Goal: Task Accomplishment & Management: Manage account settings

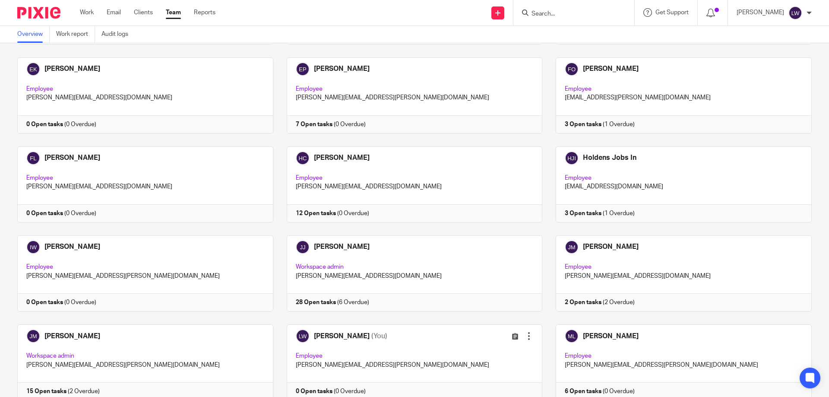
scroll to position [432, 0]
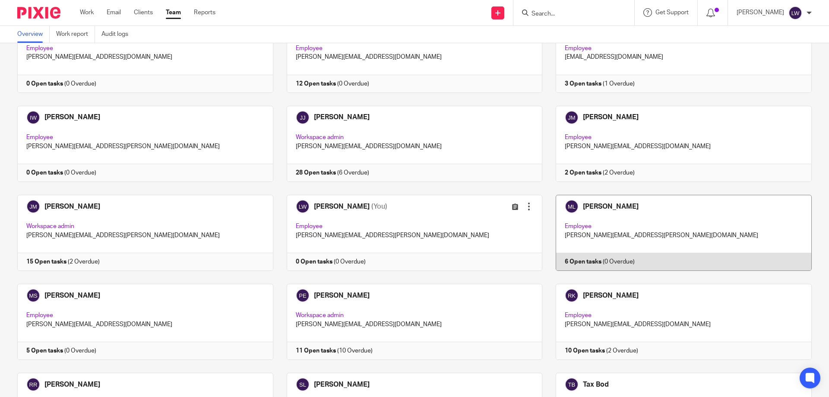
click at [595, 228] on link at bounding box center [676, 233] width 269 height 76
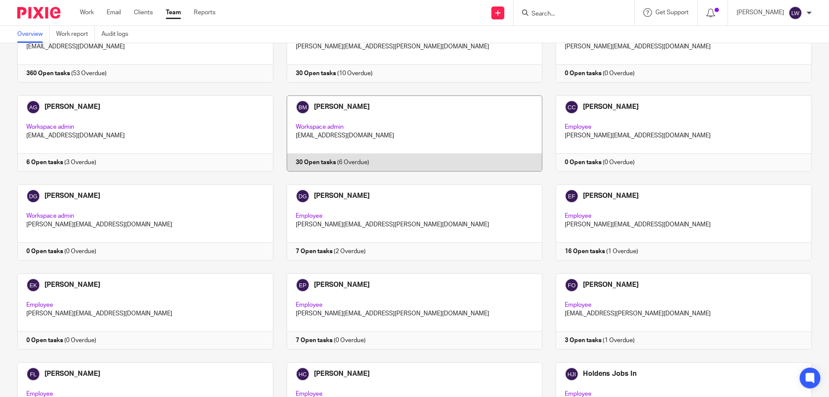
scroll to position [173, 0]
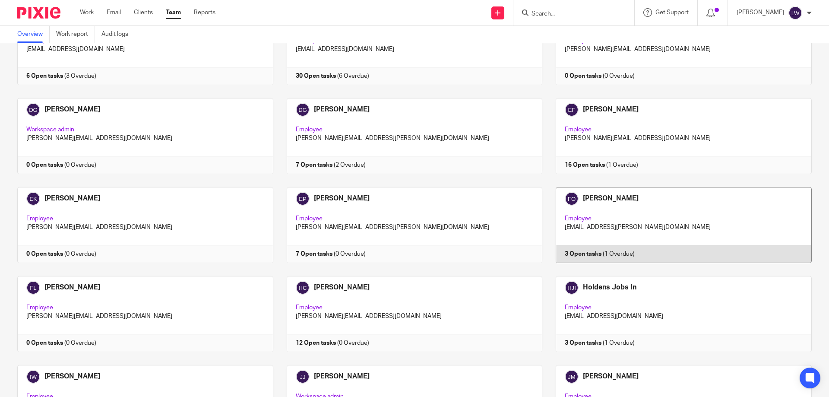
click at [599, 224] on link at bounding box center [676, 225] width 269 height 76
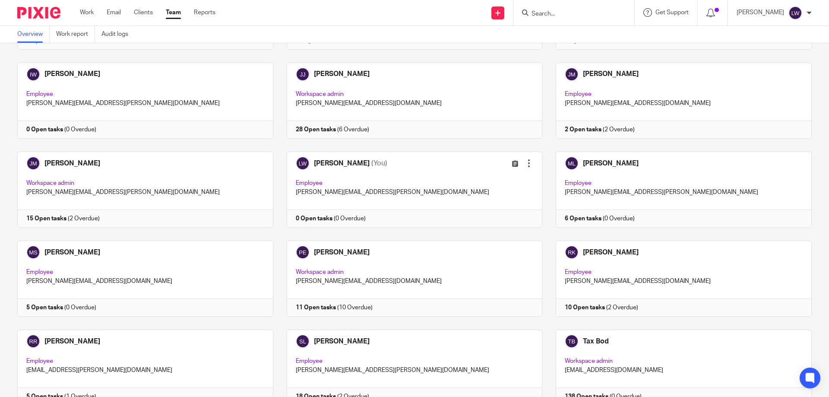
scroll to position [514, 0]
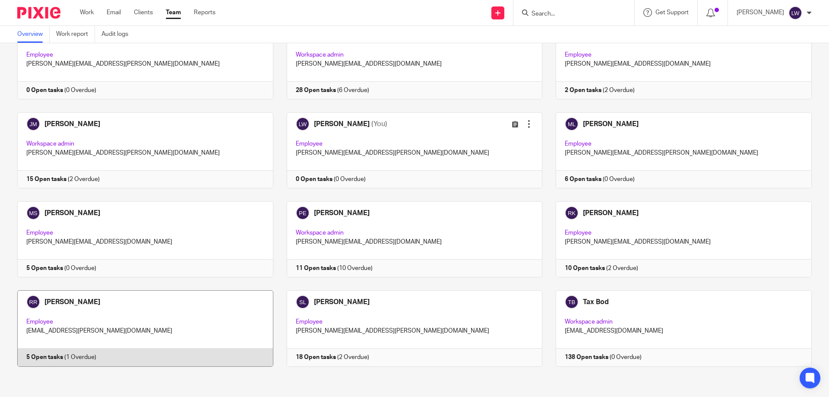
click at [112, 318] on link at bounding box center [138, 328] width 269 height 76
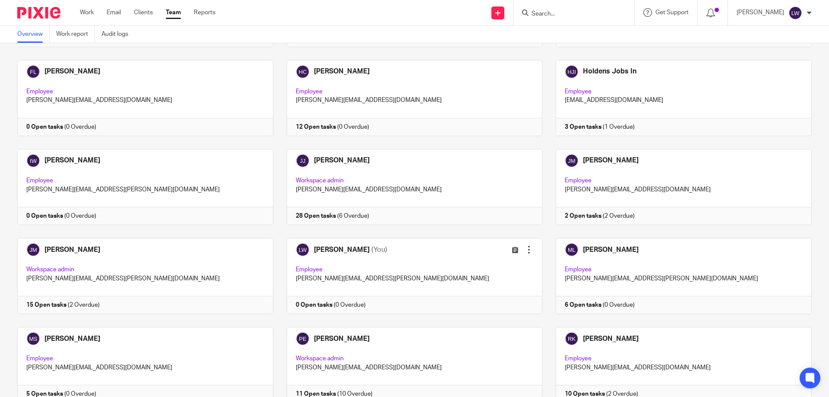
scroll to position [514, 0]
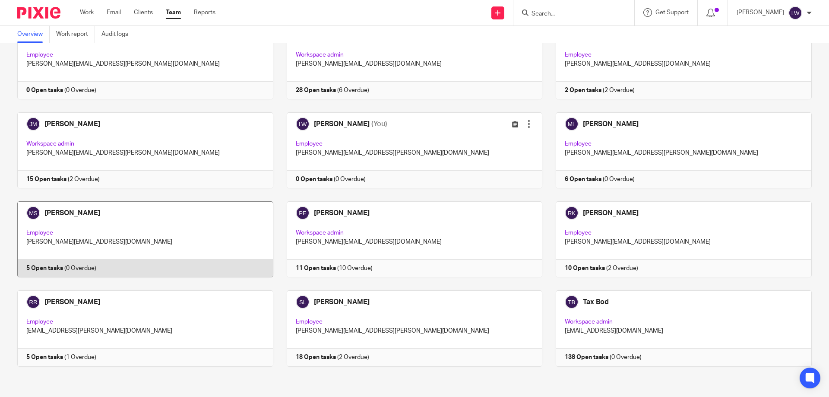
click at [101, 231] on link at bounding box center [138, 239] width 269 height 76
